Goal: Find contact information: Find contact information

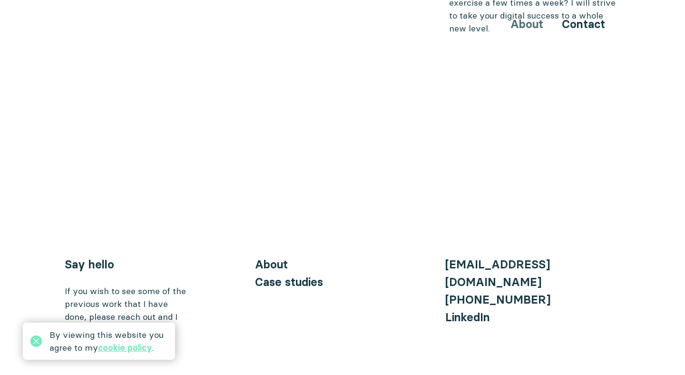
scroll to position [3841, 0]
click at [274, 258] on link "About" at bounding box center [271, 265] width 33 height 14
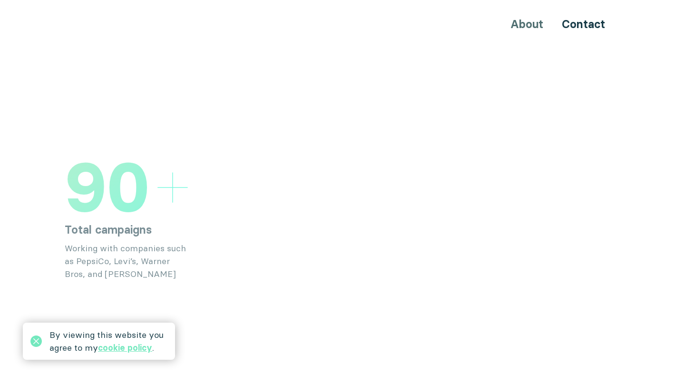
scroll to position [1447, 0]
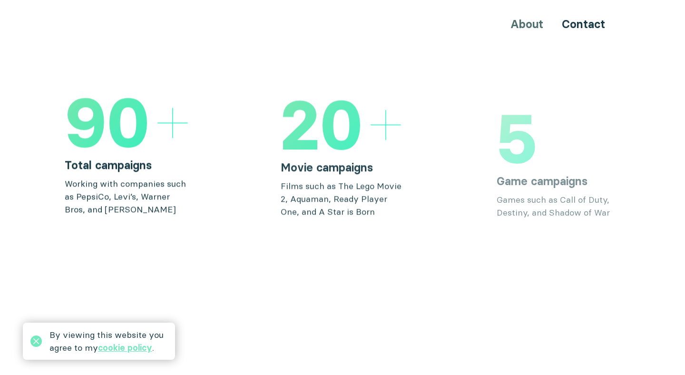
click at [535, 27] on div "About Contact" at bounding box center [342, 24] width 571 height 18
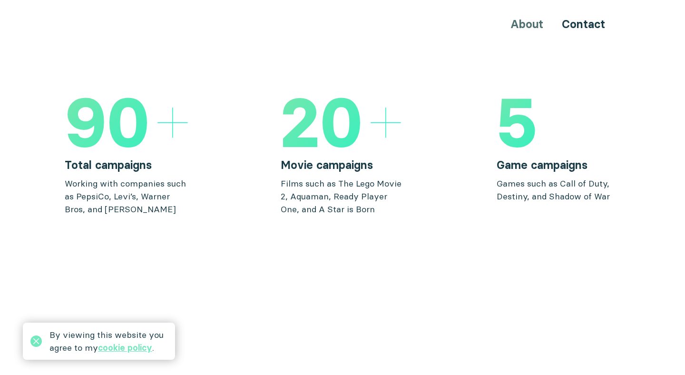
click at [346, 88] on h5 "20" at bounding box center [322, 122] width 82 height 68
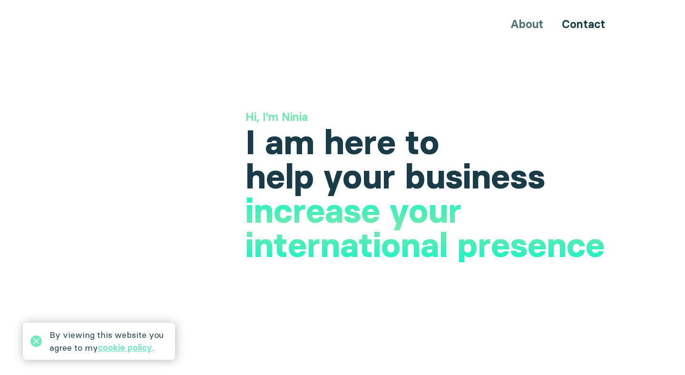
scroll to position [1447, 0]
